Goal: Information Seeking & Learning: Learn about a topic

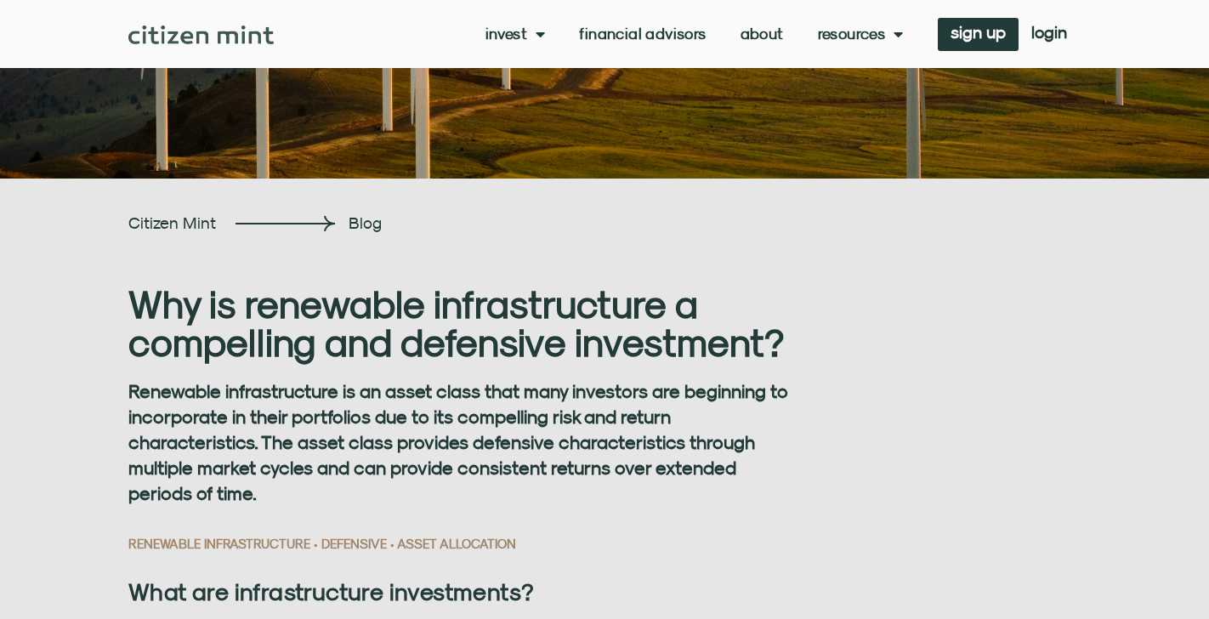
scroll to position [249, 0]
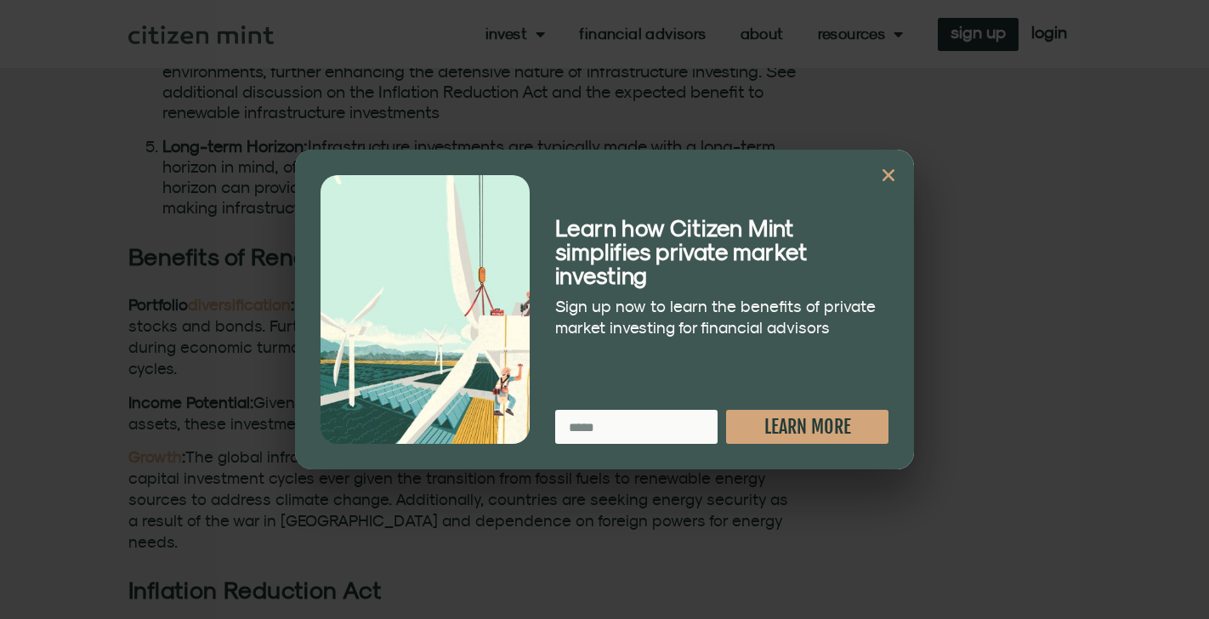
scroll to position [2106, 0]
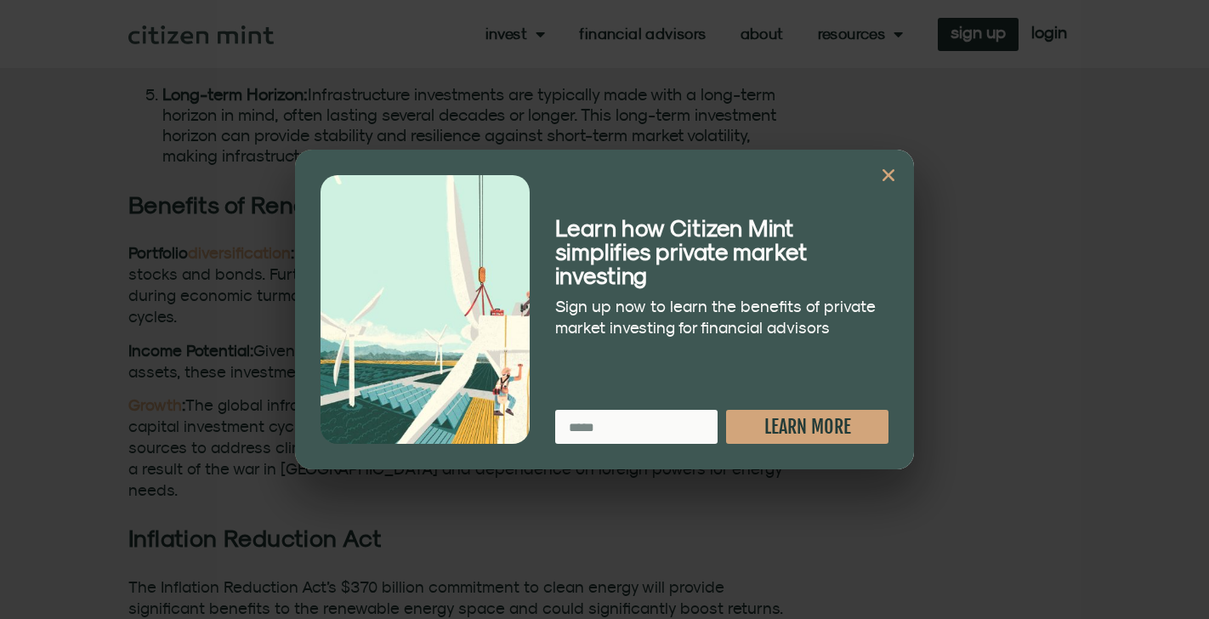
click at [885, 170] on icon "Close" at bounding box center [888, 175] width 17 height 17
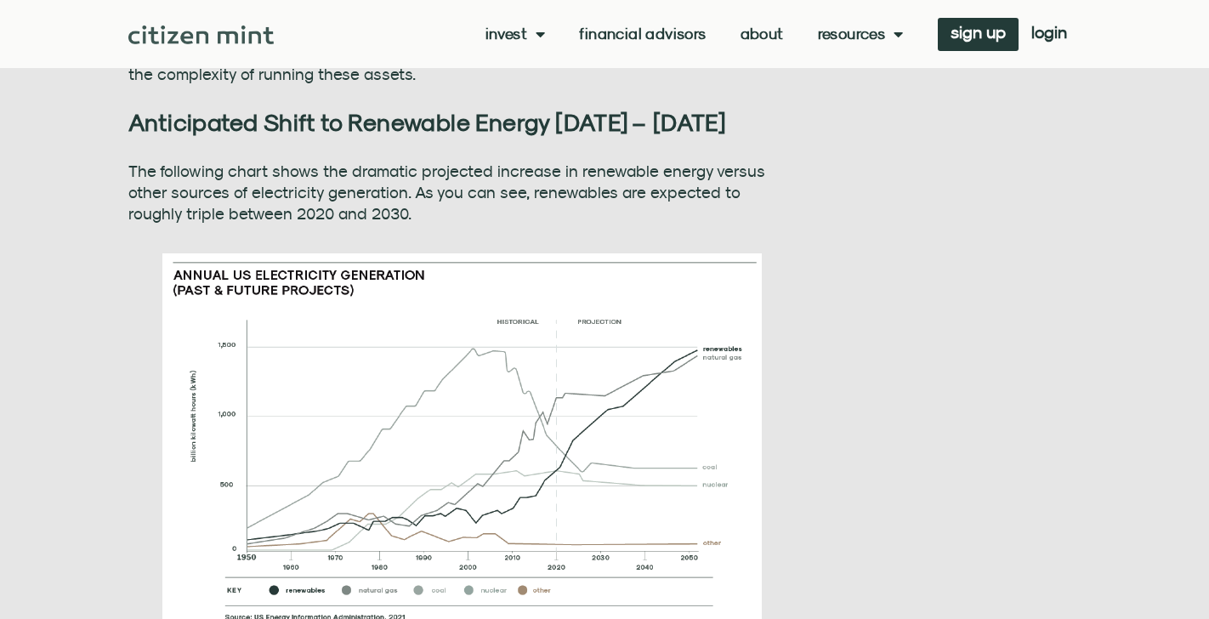
scroll to position [3467, 0]
